Goal: Task Accomplishment & Management: Use online tool/utility

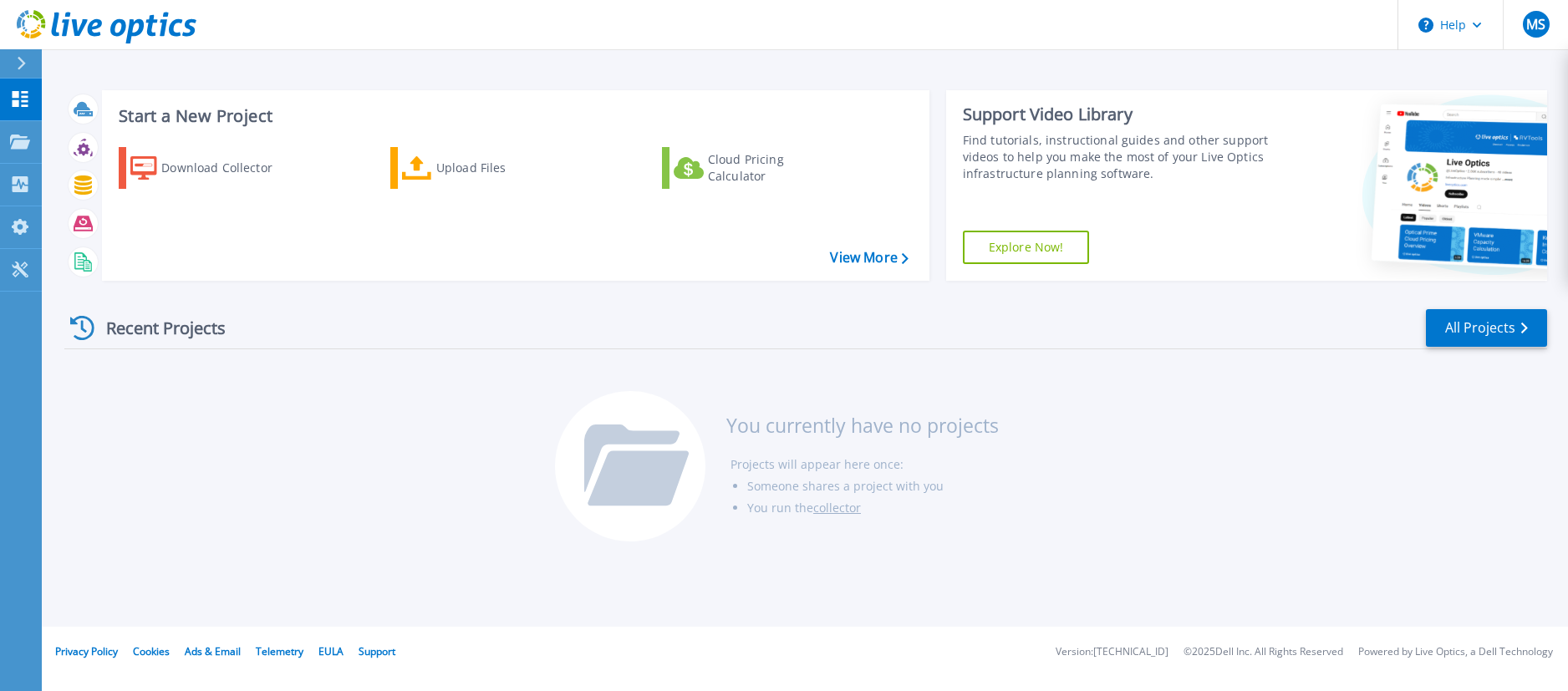
click at [663, 402] on div at bounding box center [630, 466] width 150 height 150
click at [471, 166] on div "Upload Files" at bounding box center [503, 168] width 133 height 33
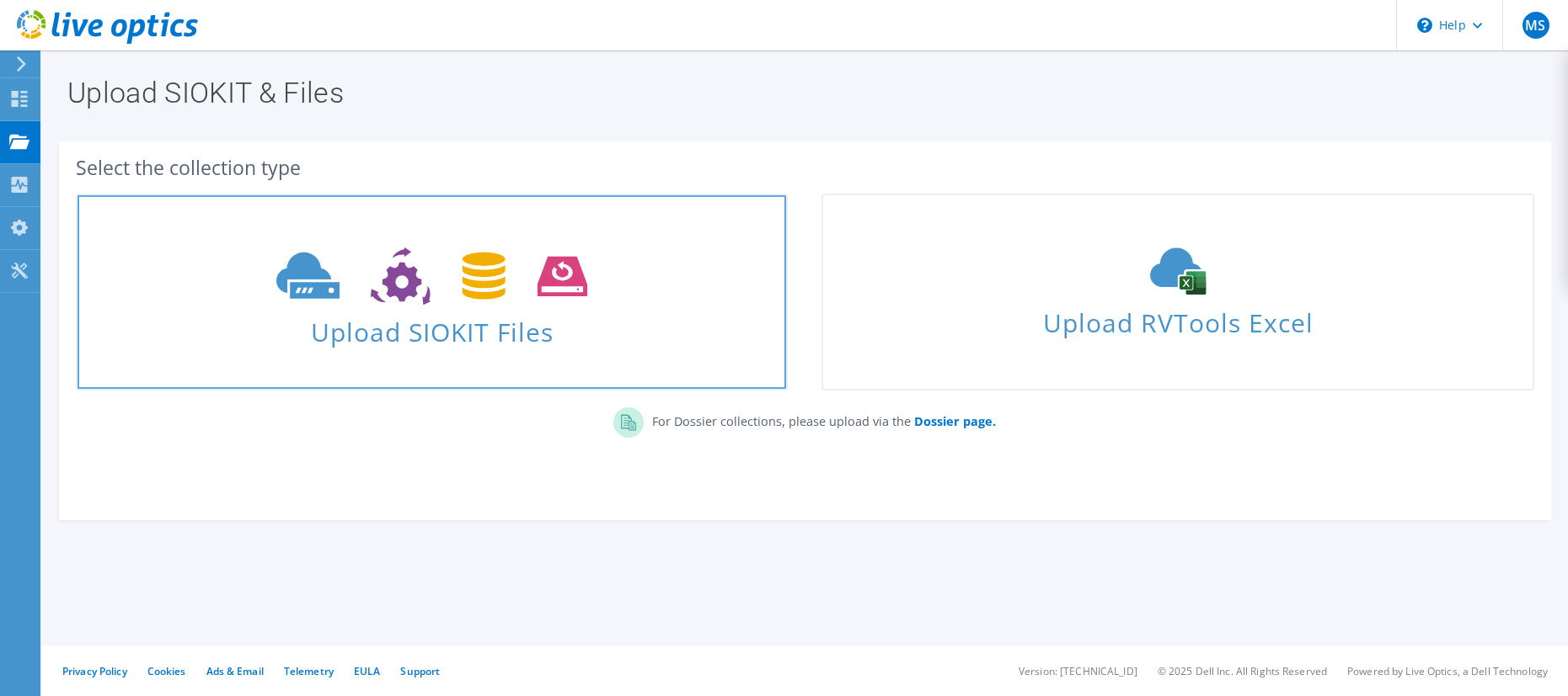
click at [465, 323] on span "Upload SIOKIT Files" at bounding box center [431, 327] width 708 height 37
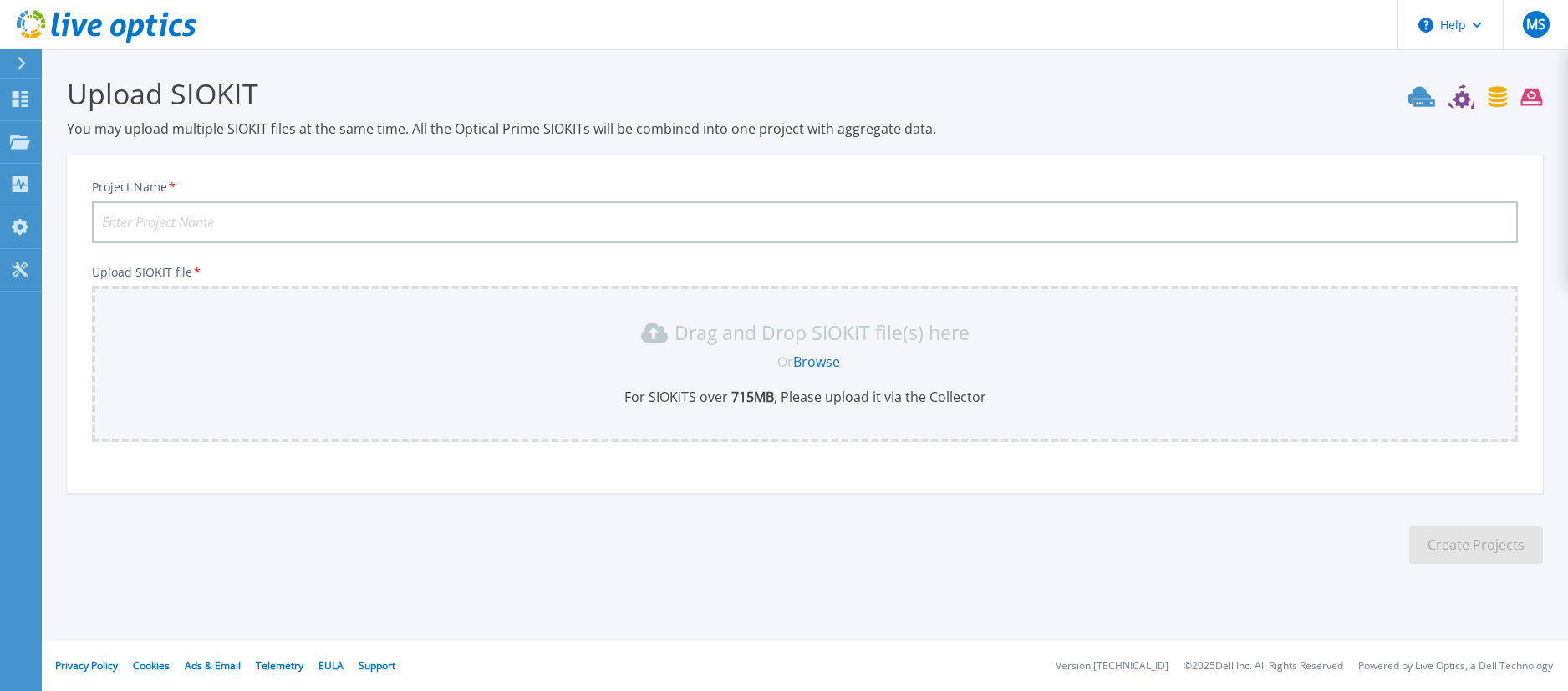
click at [248, 215] on input "Project Name *" at bounding box center [805, 222] width 1426 height 42
type input "Colo [GEOGRAPHIC_DATA]"
click at [821, 356] on link "Browse" at bounding box center [816, 361] width 47 height 19
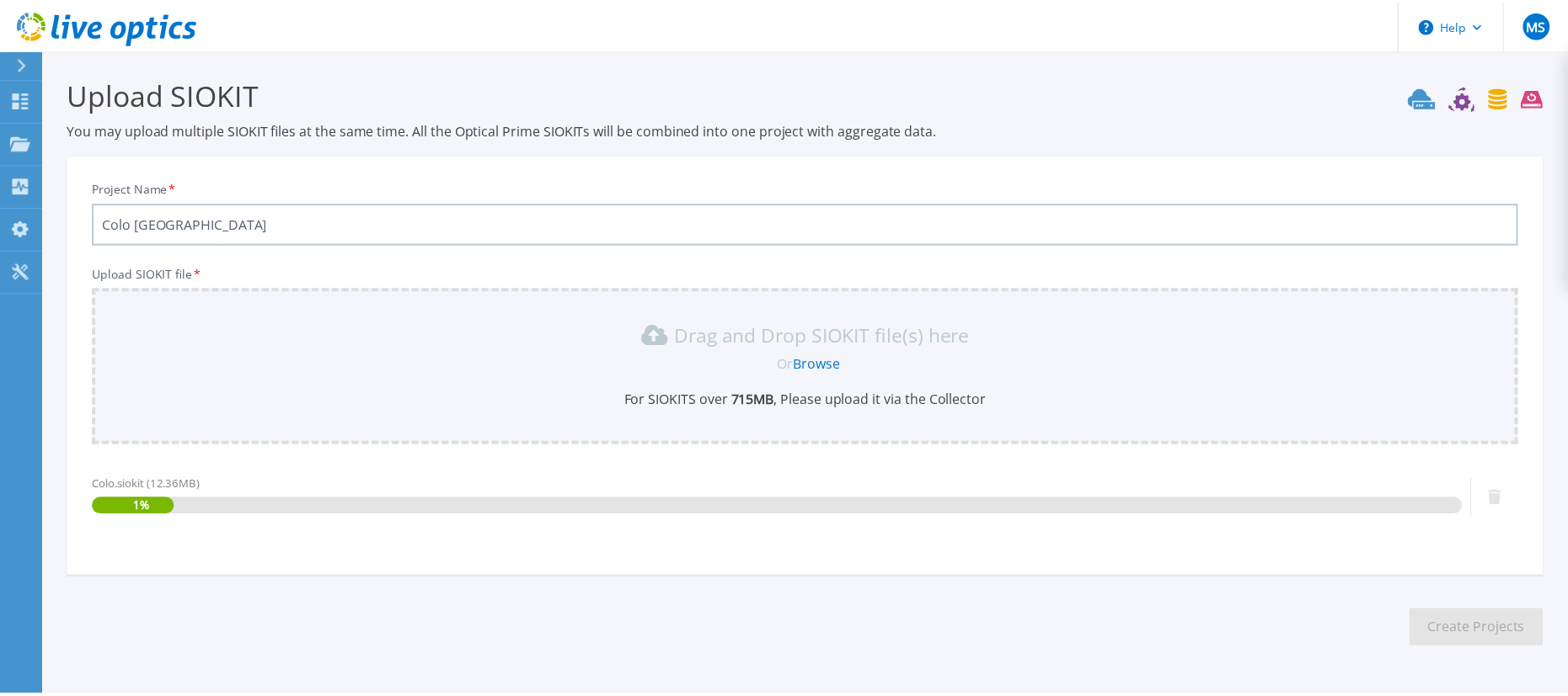
scroll to position [54, 0]
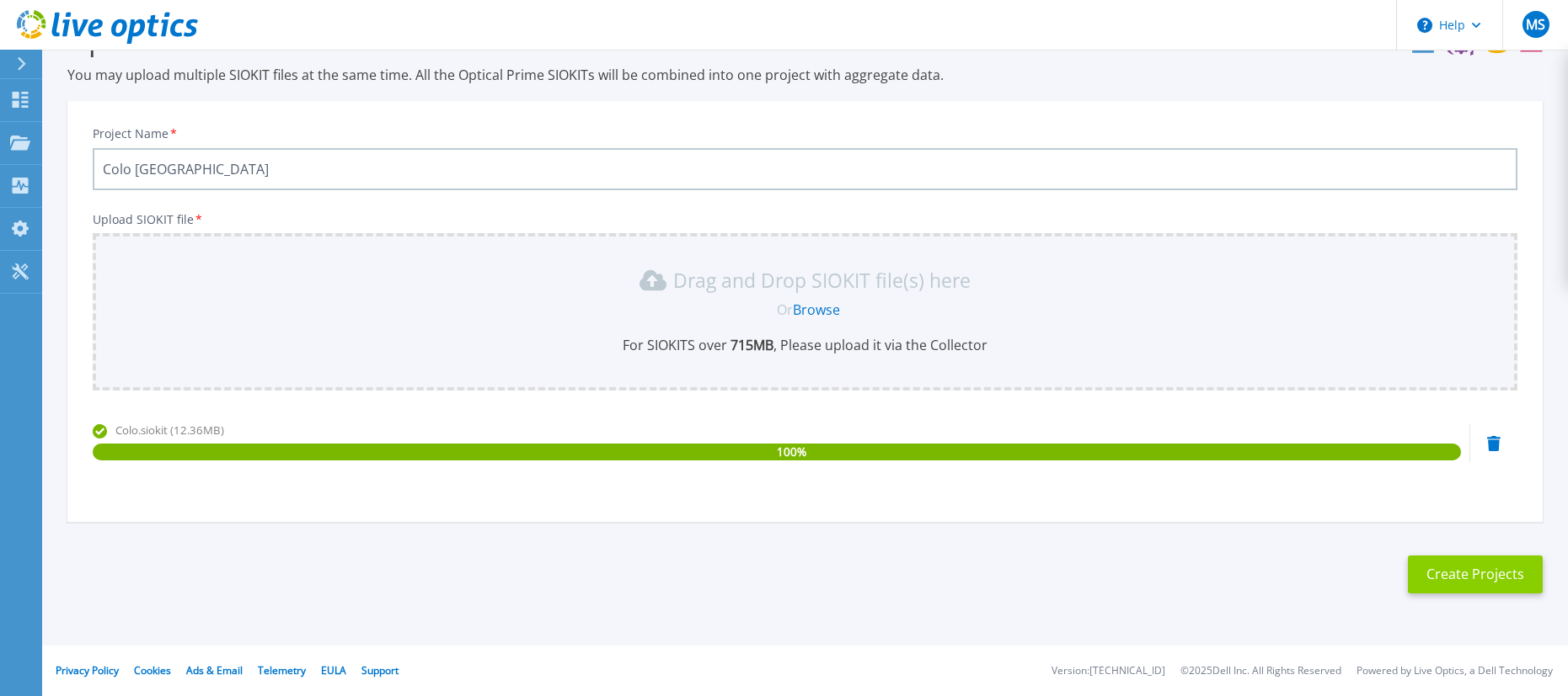
click at [1443, 560] on button "Create Projects" at bounding box center [1475, 574] width 135 height 38
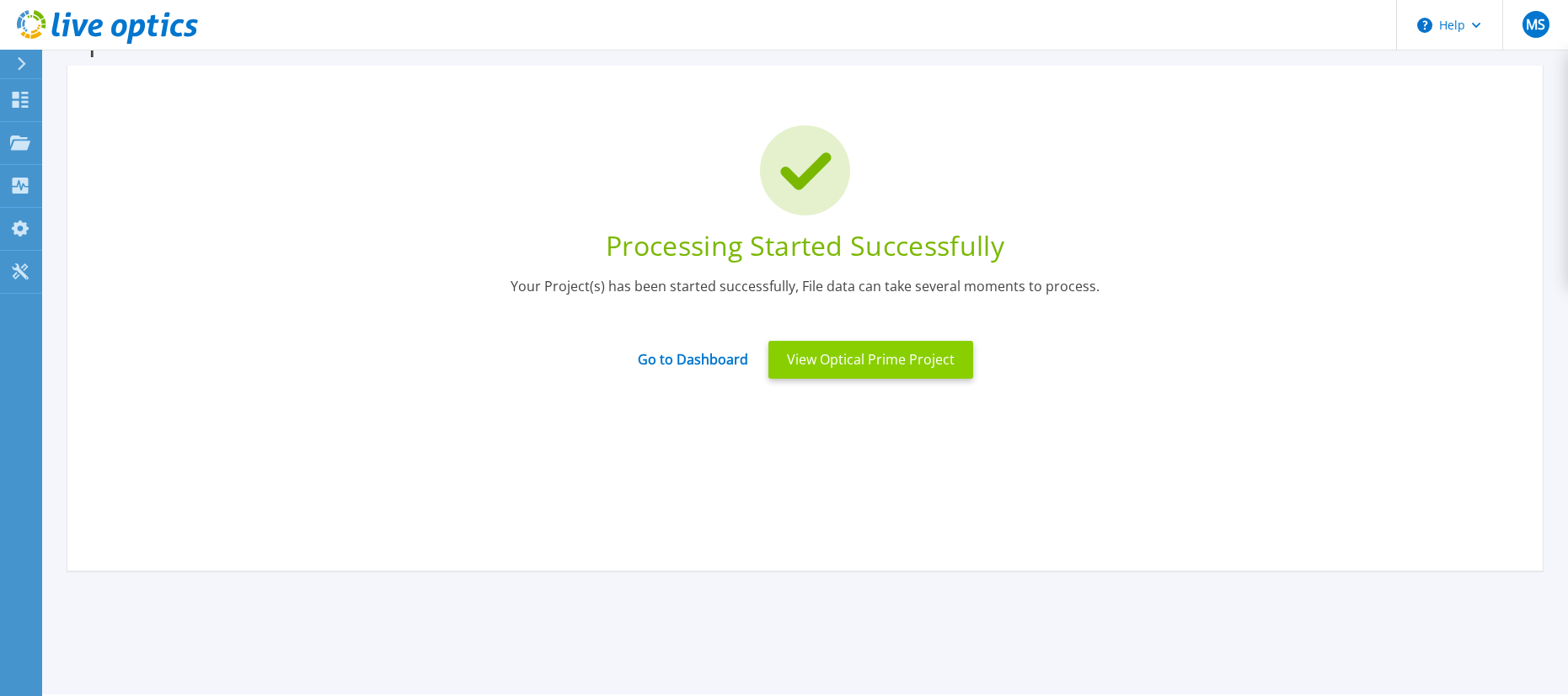
click at [824, 363] on button "View Optical Prime Project" at bounding box center [871, 360] width 205 height 38
